Goal: Information Seeking & Learning: Check status

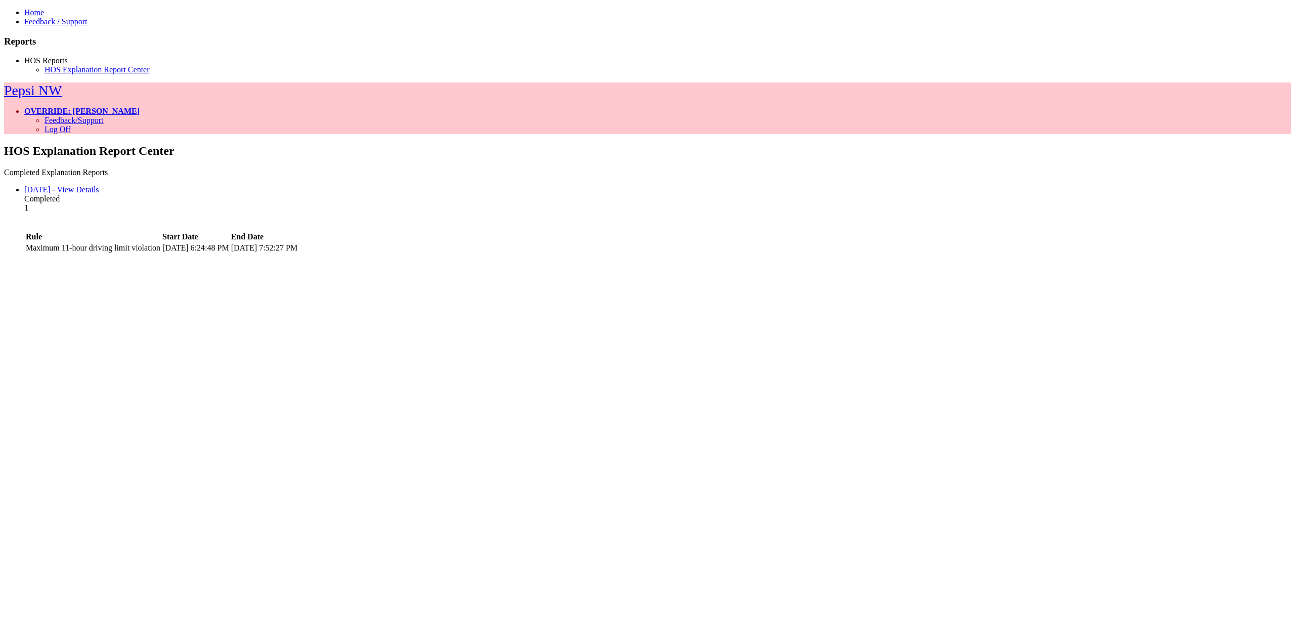
click at [99, 185] on link "2/25/2025 - View Details" at bounding box center [61, 189] width 75 height 9
click at [299, 185] on div "2/25/2025 - View Details" at bounding box center [657, 189] width 1267 height 9
drag, startPoint x: 220, startPoint y: 103, endPoint x: 221, endPoint y: 111, distance: 8.2
click at [99, 185] on link "2/25/2025 - View Details" at bounding box center [61, 189] width 75 height 9
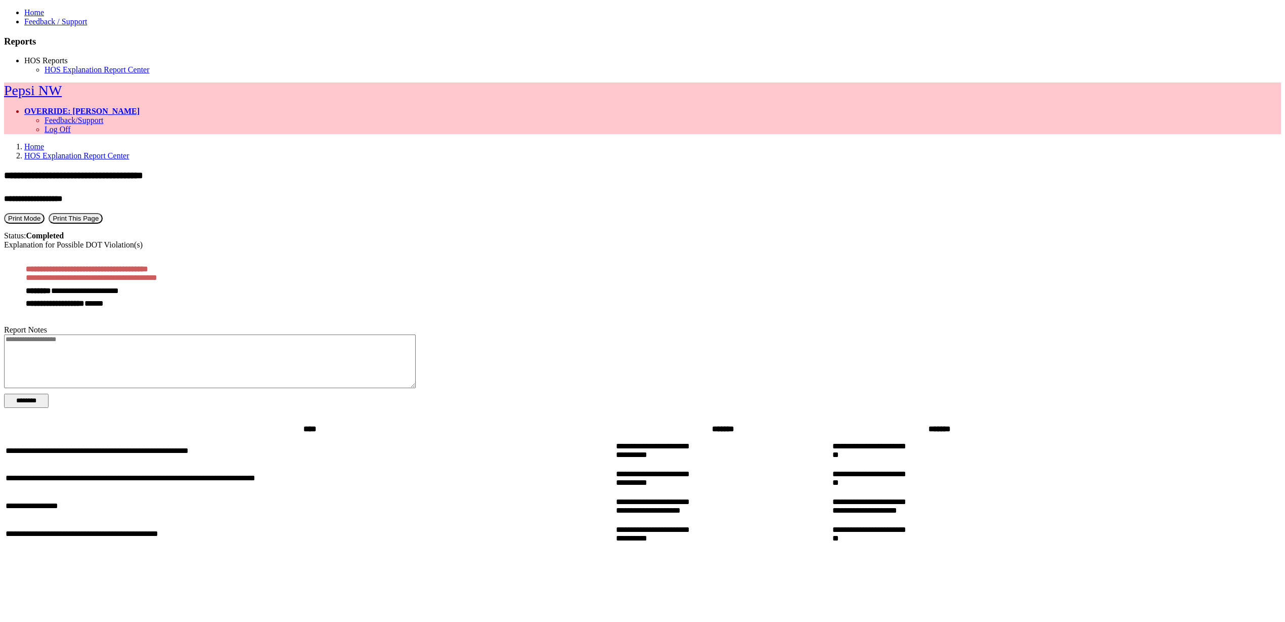
click at [45, 213] on button "Print Mode" at bounding box center [24, 218] width 40 height 11
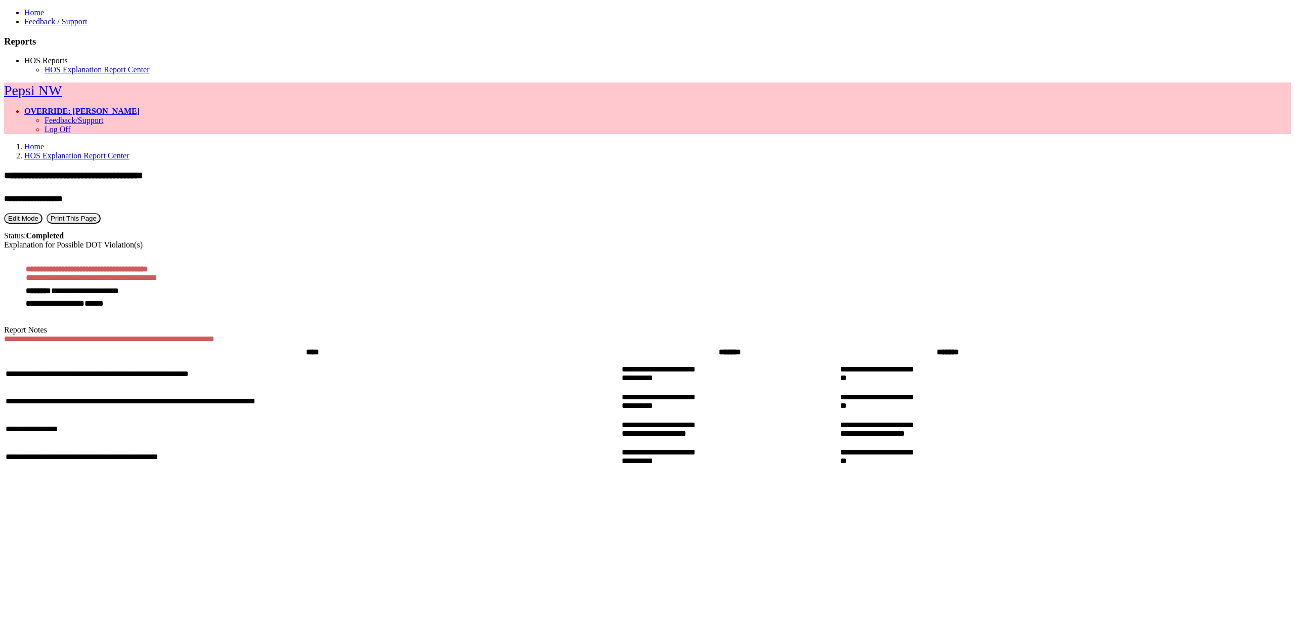
click at [140, 107] on link "OVERRIDE: [PERSON_NAME]" at bounding box center [81, 111] width 115 height 9
click at [71, 125] on link "Log Off" at bounding box center [58, 129] width 26 height 9
